Goal: Navigation & Orientation: Find specific page/section

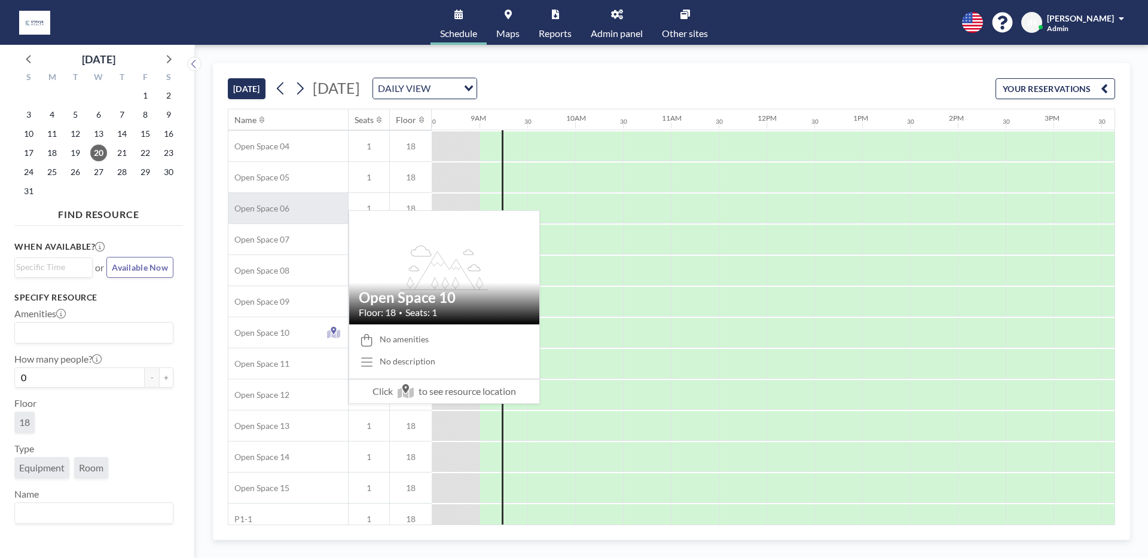
scroll to position [0, 813]
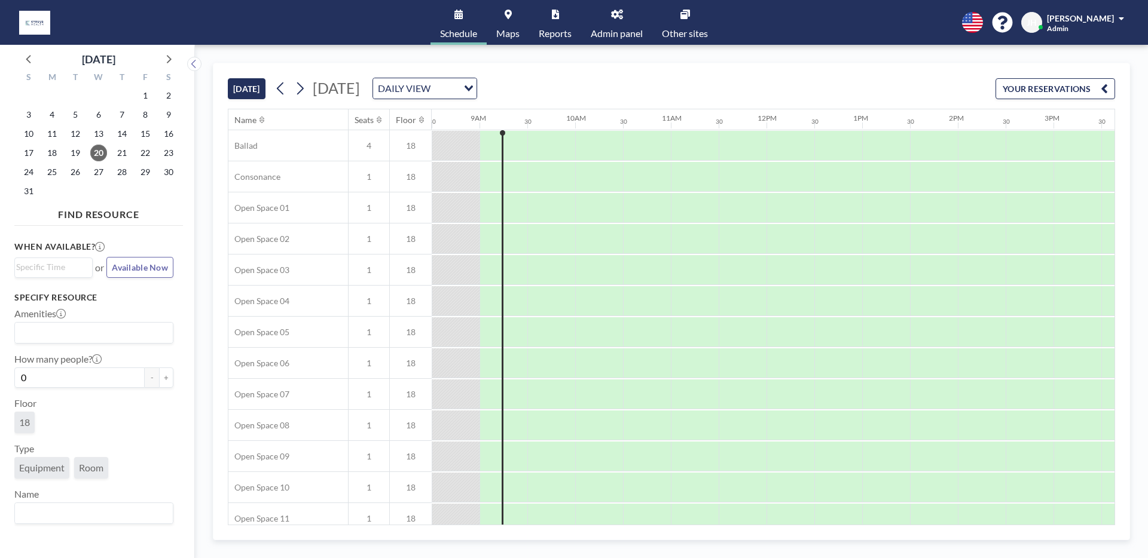
click at [677, 20] on link "Other sites" at bounding box center [684, 22] width 65 height 45
click at [258, 117] on div at bounding box center [263, 120] width 12 height 10
click at [514, 25] on link "Maps" at bounding box center [508, 22] width 42 height 45
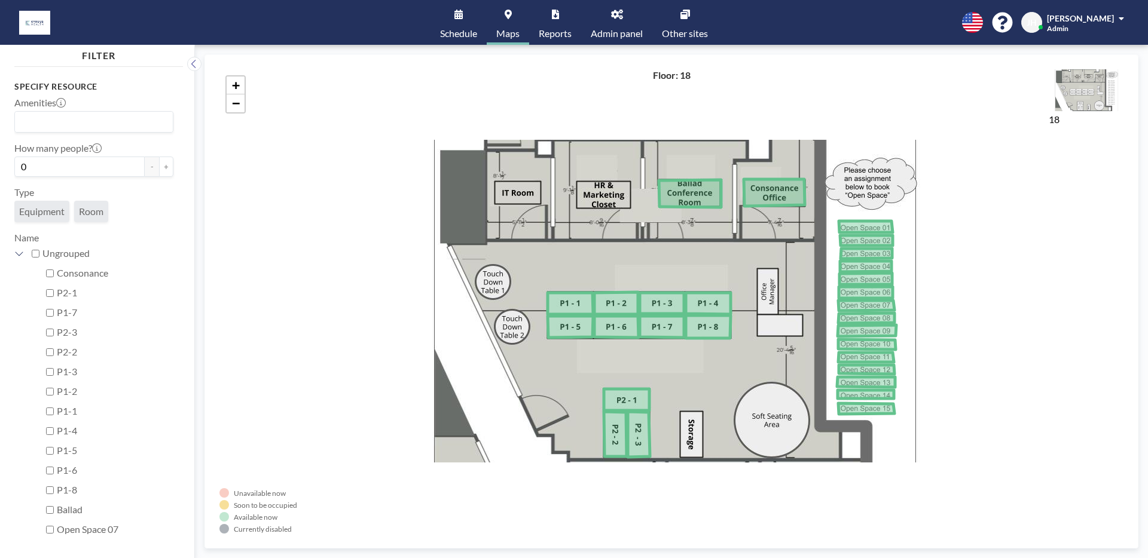
click at [682, 20] on link "Other sites" at bounding box center [684, 22] width 65 height 45
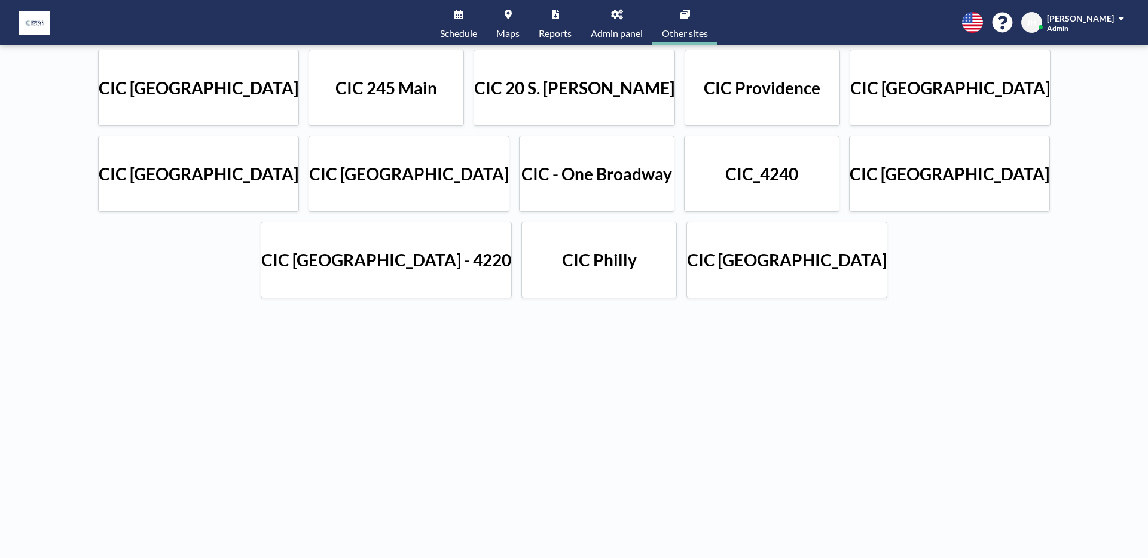
click at [850, 170] on h4 "CIC Boston" at bounding box center [950, 174] width 200 height 21
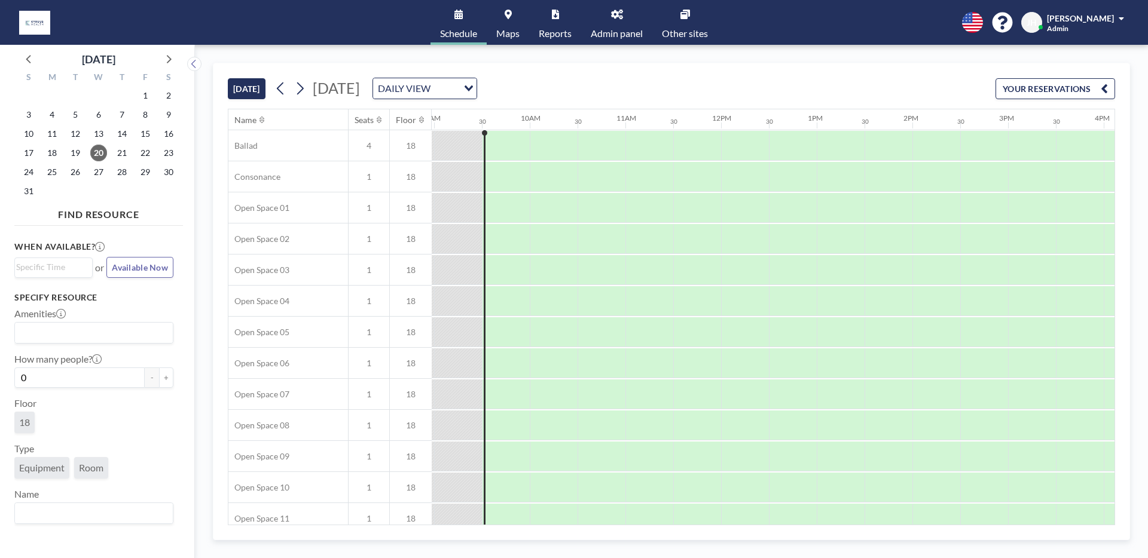
scroll to position [0, 861]
click at [514, 29] on span "Maps" at bounding box center [507, 34] width 23 height 10
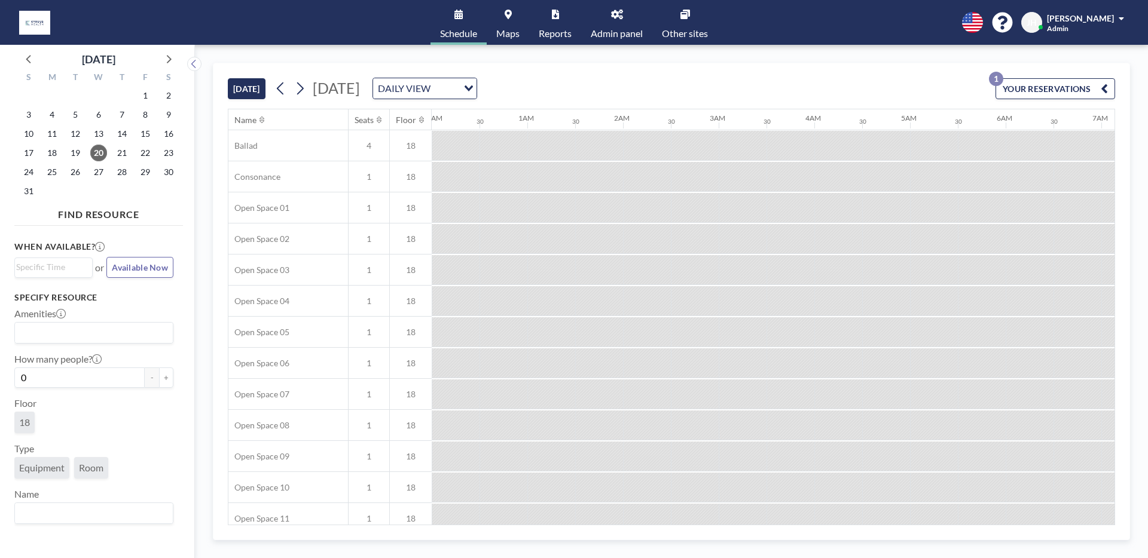
scroll to position [0, 622]
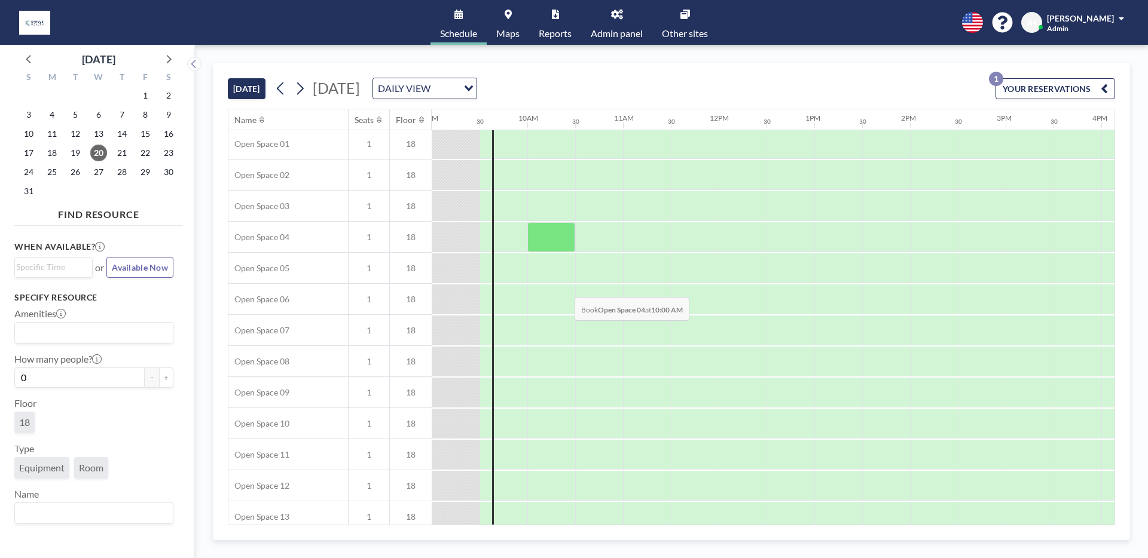
scroll to position [0, 861]
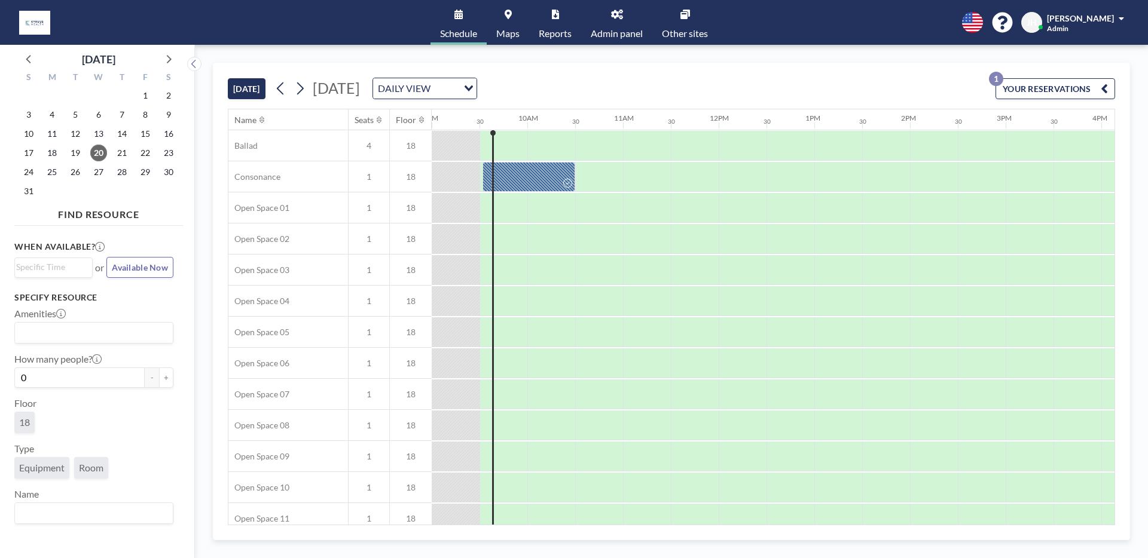
click at [255, 113] on div "Name" at bounding box center [288, 119] width 120 height 21
click at [264, 121] on div at bounding box center [263, 120] width 9 height 10
click at [704, 32] on span "Other sites" at bounding box center [685, 34] width 46 height 10
